Goal: Task Accomplishment & Management: Complete application form

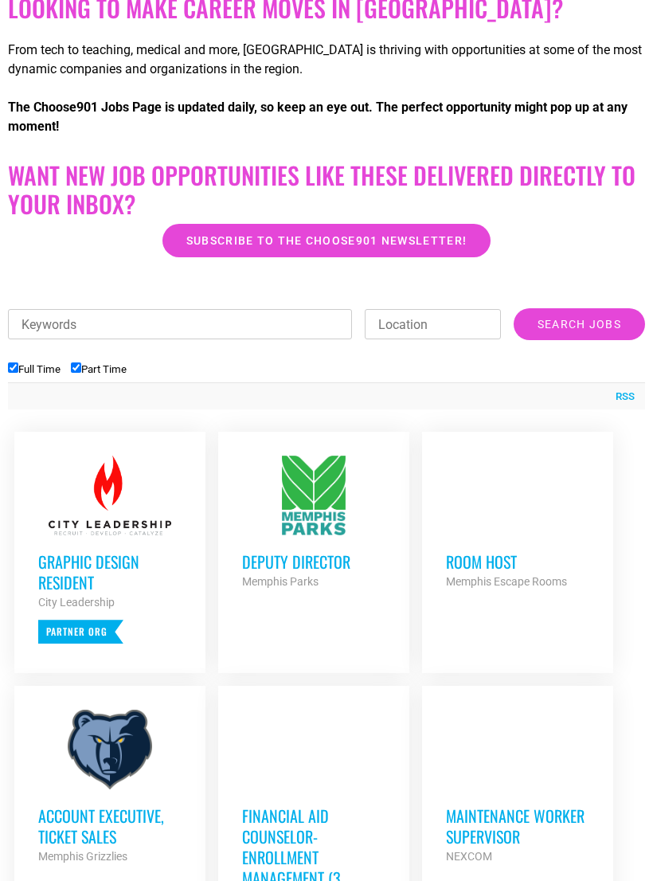
scroll to position [340, 0]
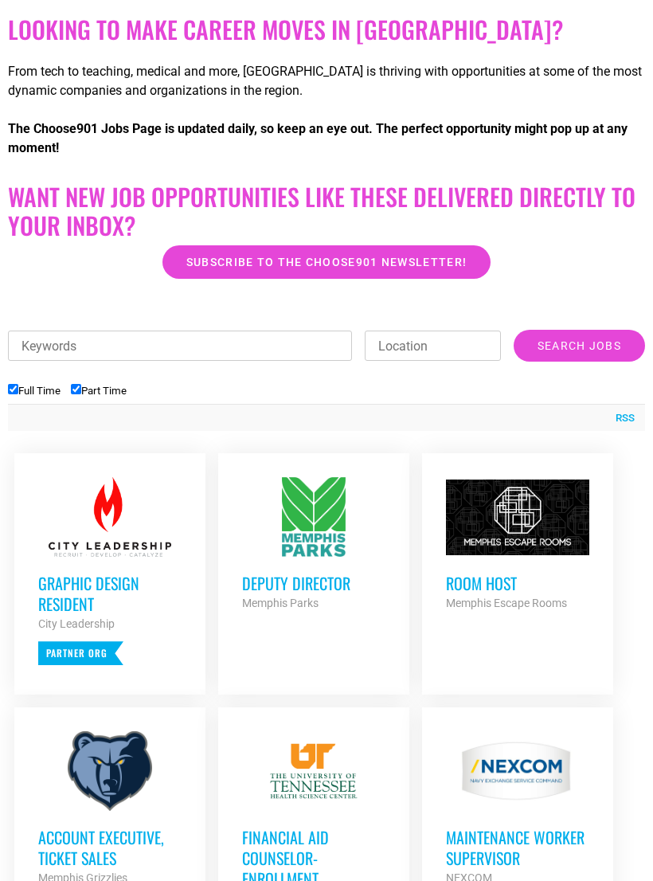
click at [268, 573] on h3 "Deputy Director" at bounding box center [313, 583] width 143 height 21
click at [544, 596] on strong "Memphis Escape Rooms" at bounding box center [506, 602] width 121 height 13
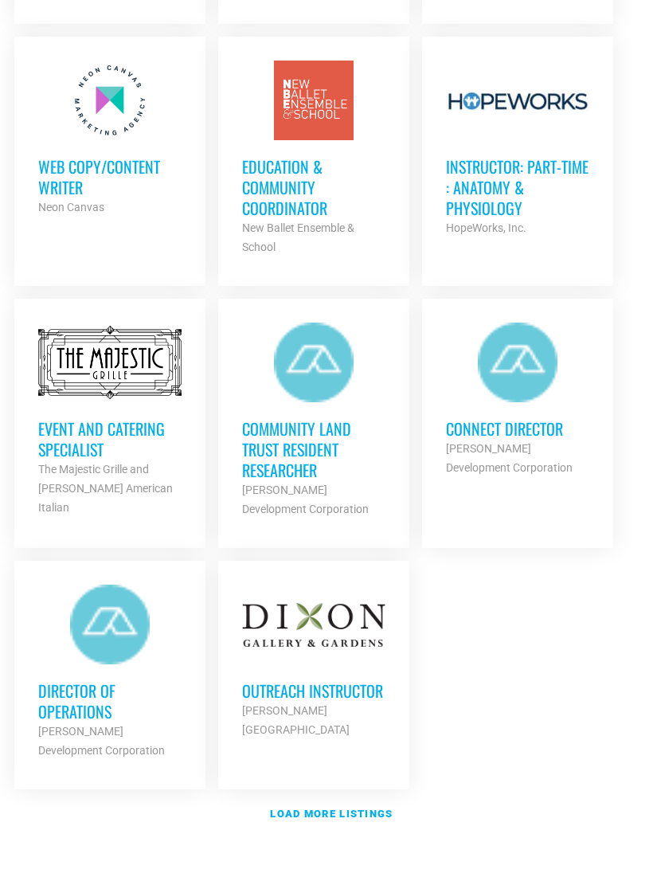
scroll to position [1782, 0]
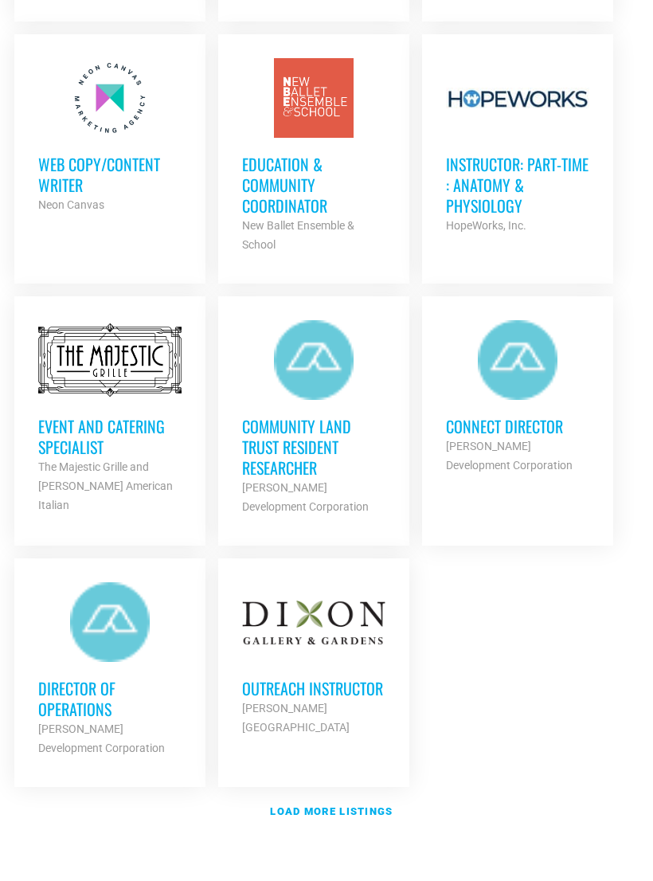
click at [72, 428] on h3 "Event and Catering Specialist" at bounding box center [109, 436] width 143 height 41
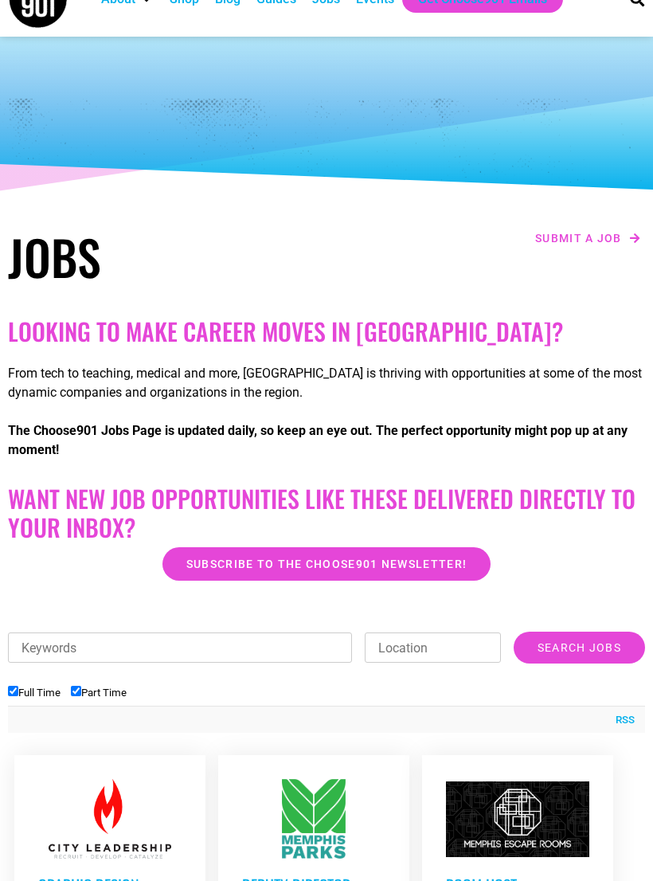
scroll to position [31, 0]
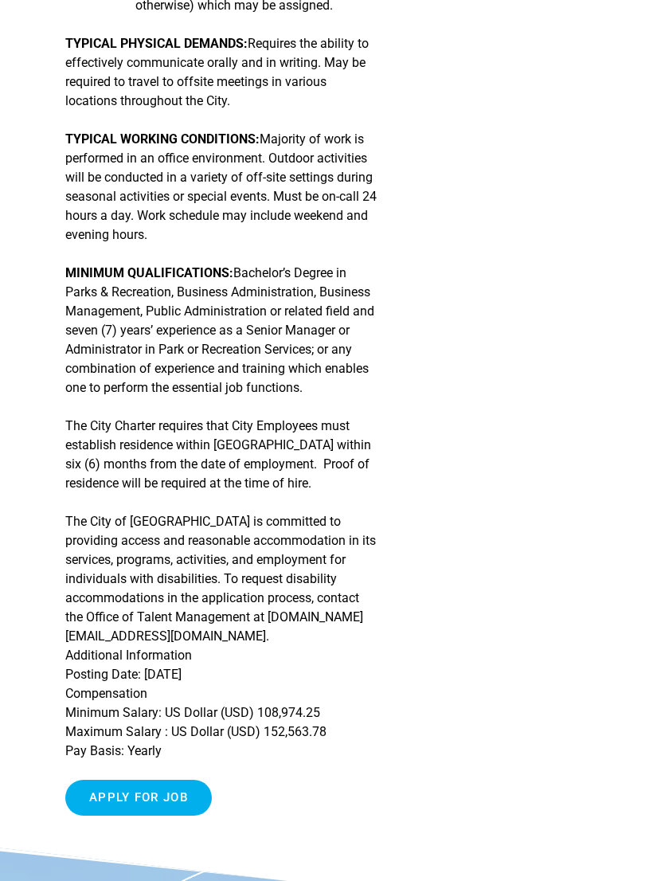
scroll to position [1036, 0]
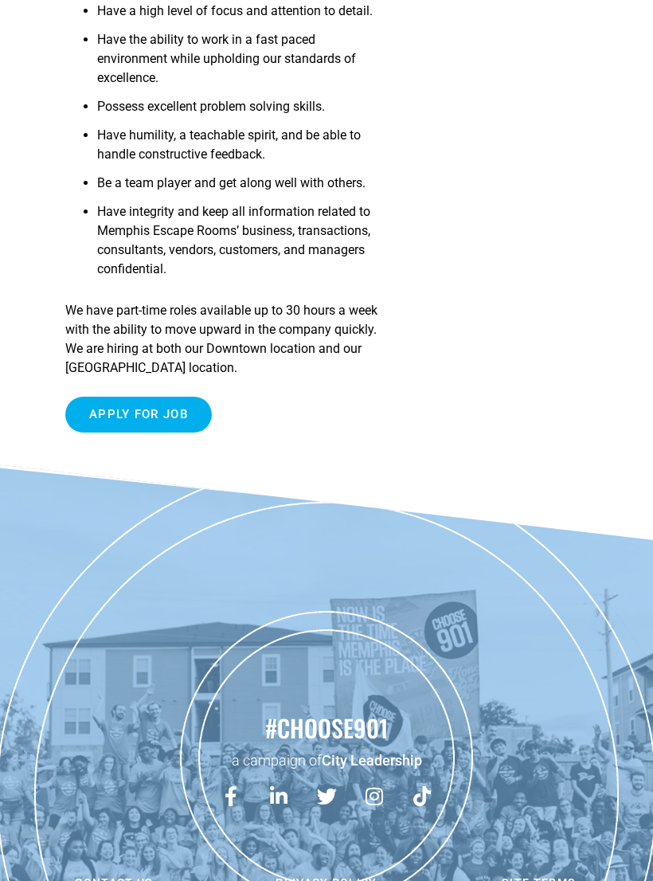
scroll to position [1074, 0]
click at [99, 417] on input "Apply for job" at bounding box center [138, 415] width 147 height 36
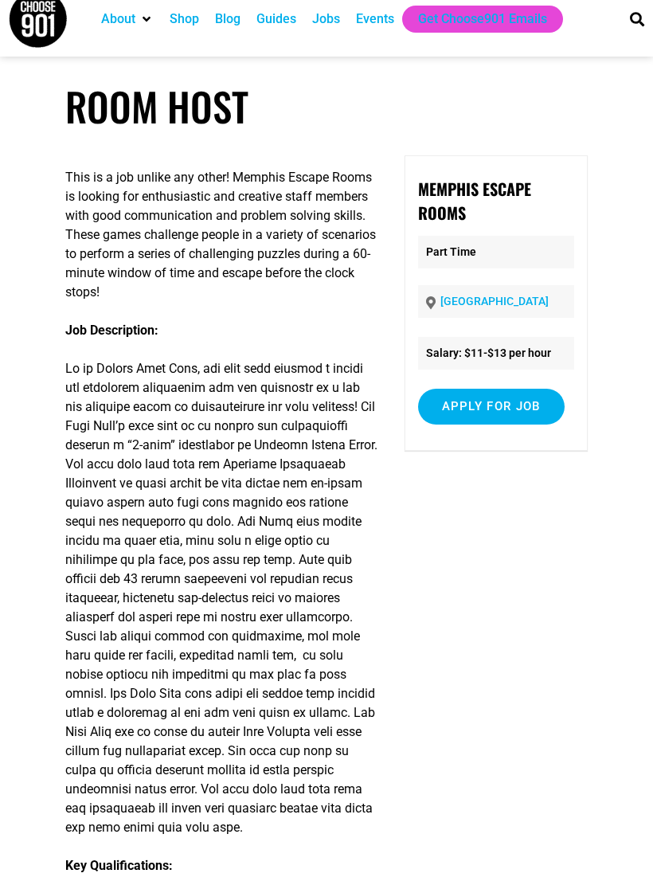
scroll to position [0, 0]
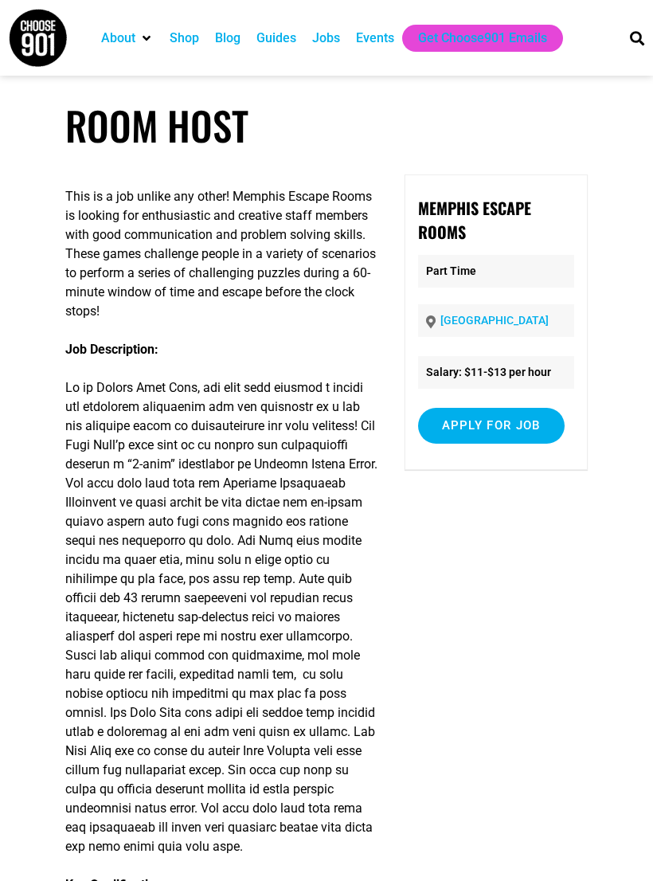
click at [526, 431] on input "Apply for job" at bounding box center [491, 426] width 147 height 36
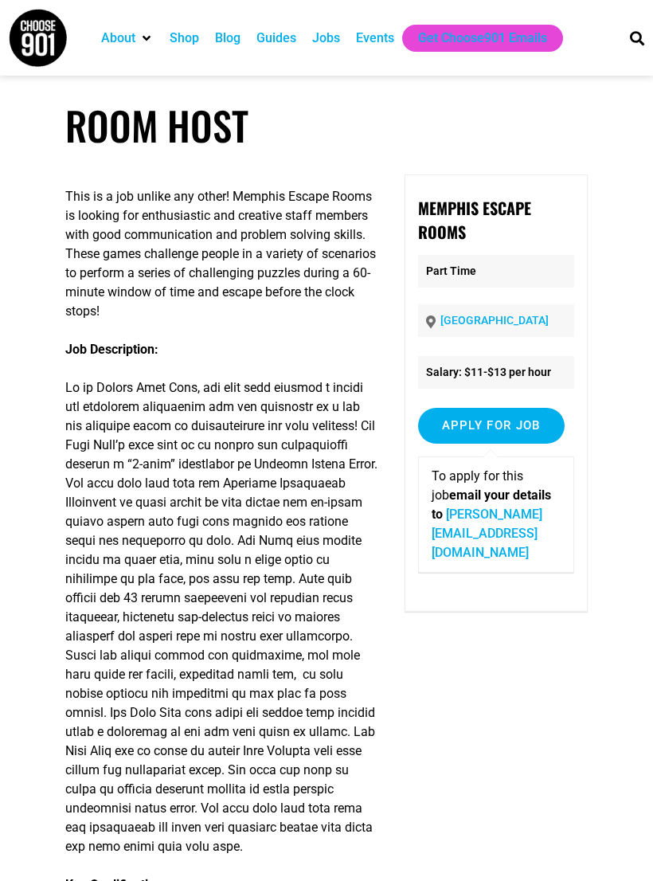
click at [542, 506] on link "mallory@puzzolcreative.com" at bounding box center [487, 532] width 111 height 53
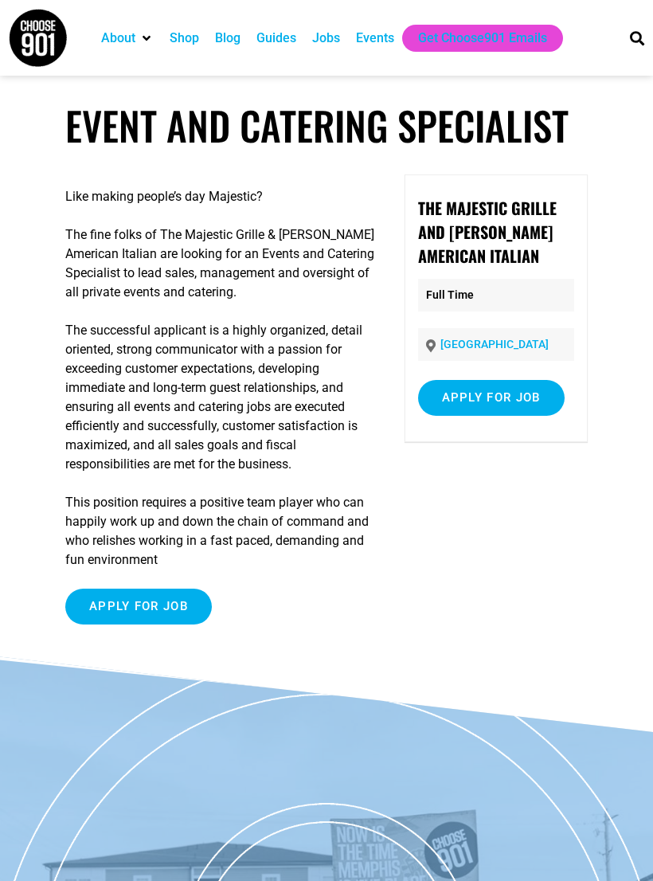
click at [530, 398] on input "Apply for job" at bounding box center [491, 398] width 147 height 36
click at [493, 491] on link "[EMAIL_ADDRESS][DOMAIN_NAME]" at bounding box center [492, 496] width 120 height 34
